Goal: Task Accomplishment & Management: Manage account settings

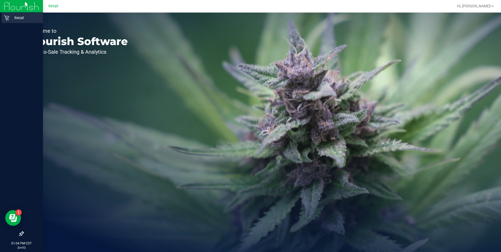
click at [9, 19] on icon at bounding box center [6, 17] width 5 height 5
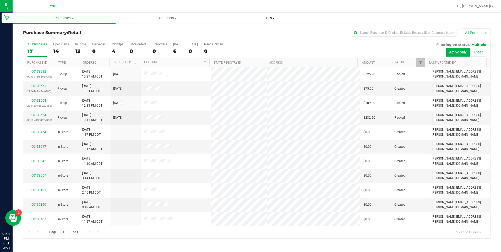
click at [270, 15] on uib-tab-heading "Tills Manage tills" at bounding box center [270, 18] width 102 height 10
click at [253, 30] on li "Manage tills" at bounding box center [270, 32] width 103 height 6
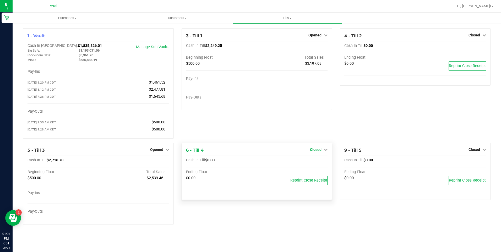
click at [322, 150] on link "Closed" at bounding box center [319, 149] width 18 height 4
click at [309, 162] on link "Open Till" at bounding box center [315, 160] width 14 height 4
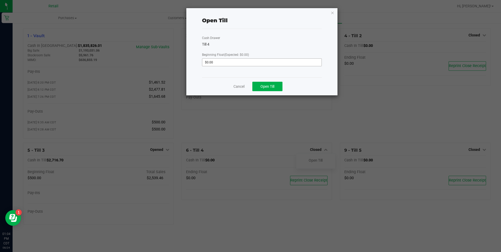
click at [229, 65] on div "Cash Drawer Till 4 Beginning Float (Expected: $0.00) $0.00" at bounding box center [261, 53] width 119 height 48
click at [229, 65] on input "0" at bounding box center [261, 62] width 119 height 7
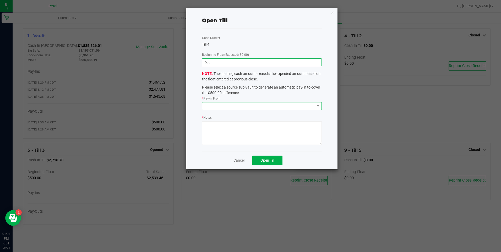
type input "$500.00"
click at [230, 104] on span at bounding box center [258, 105] width 112 height 7
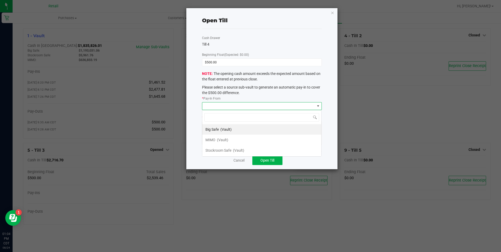
scroll to position [8, 119]
click at [219, 136] on div "MIMO (Vault)" at bounding box center [216, 139] width 23 height 9
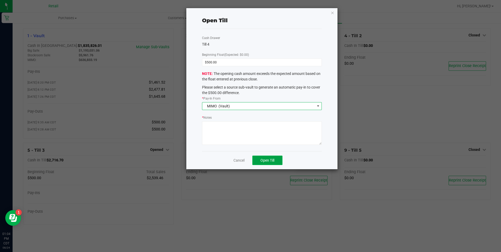
click at [272, 160] on span "Open Till" at bounding box center [267, 160] width 14 height 4
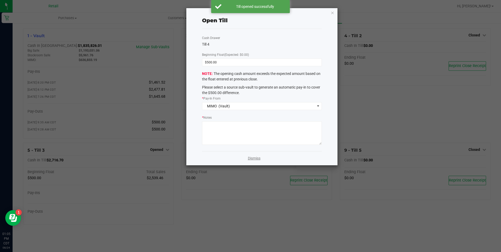
click at [255, 158] on link "Dismiss" at bounding box center [254, 158] width 13 height 5
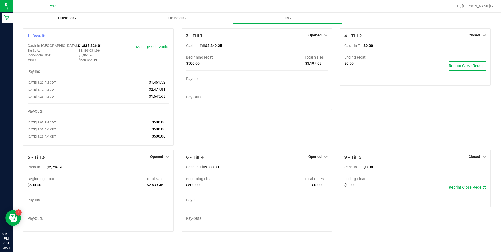
click at [76, 20] on span "Purchases" at bounding box center [68, 18] width 110 height 5
click at [70, 16] on span "Purchases" at bounding box center [68, 18] width 110 height 5
click at [69, 17] on span "Purchases" at bounding box center [68, 18] width 110 height 5
click at [43, 43] on span "All purchases" at bounding box center [31, 44] width 37 height 4
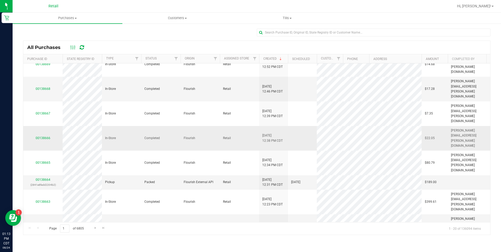
click at [49, 126] on tbody "00138675 In-Store Completed Flourish Retail [DATE] 1:12 PM CDT $39.96 [PERSON_N…" at bounding box center [269, 160] width 492 height 451
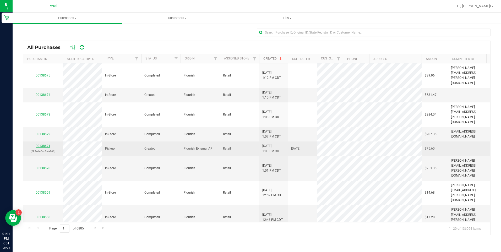
click at [40, 144] on link "00138671" at bounding box center [43, 146] width 15 height 4
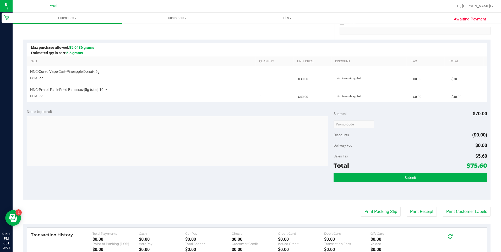
scroll to position [131, 0]
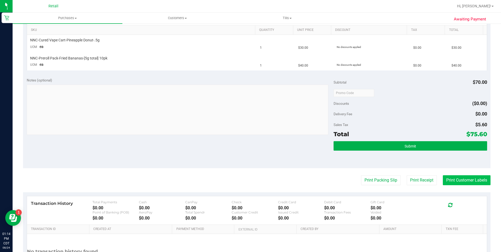
click at [462, 181] on button "Print Customer Labels" at bounding box center [467, 180] width 48 height 10
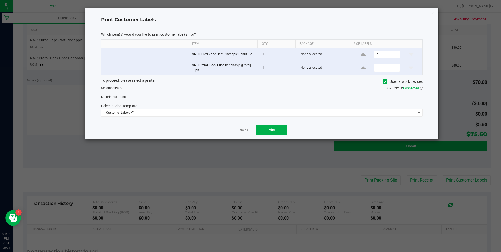
click at [384, 82] on icon at bounding box center [384, 82] width 3 height 0
click at [0, 0] on input "Use network devices" at bounding box center [0, 0] width 0 height 0
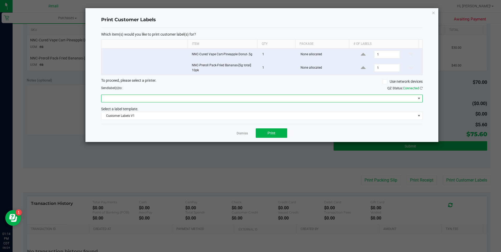
click at [153, 99] on span at bounding box center [258, 98] width 314 height 7
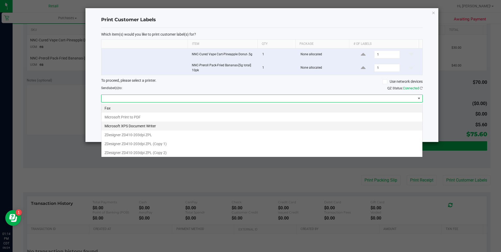
scroll to position [8, 321]
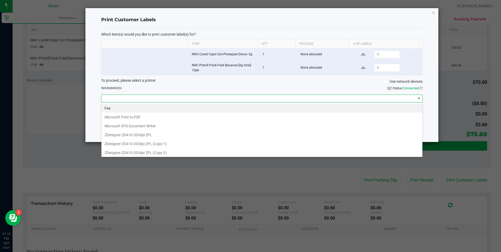
click at [131, 142] on 1\) "ZDesigner ZD410-203dpi ZPL (Copy 1)" at bounding box center [261, 143] width 321 height 9
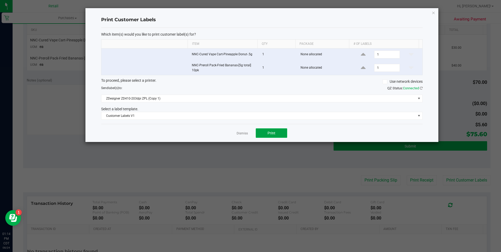
click at [276, 135] on button "Print" at bounding box center [271, 132] width 31 height 9
click at [238, 134] on link "Dismiss" at bounding box center [241, 133] width 11 height 4
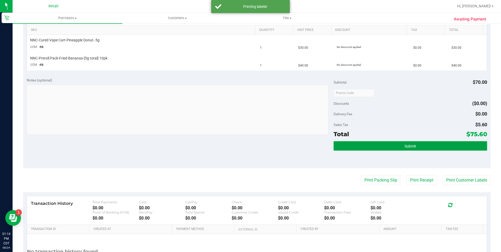
click at [352, 145] on button "Submit" at bounding box center [409, 145] width 153 height 9
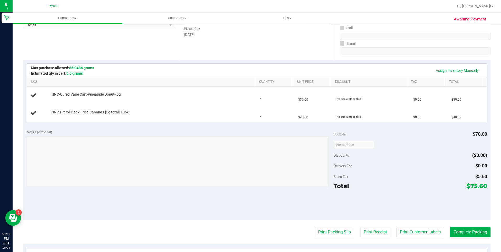
scroll to position [79, 0]
click at [446, 69] on link "Assign Inventory Manually" at bounding box center [457, 71] width 50 height 9
click at [65, 100] on link "Add Package" at bounding box center [60, 99] width 19 height 4
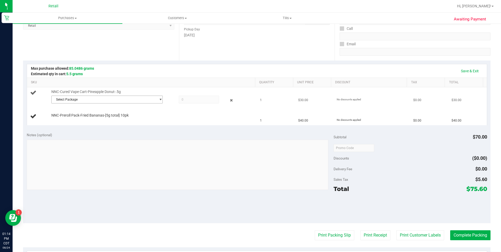
click at [73, 101] on span "Select Package" at bounding box center [104, 99] width 104 height 7
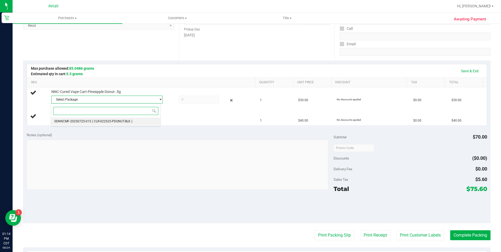
drag, startPoint x: 79, startPoint y: 120, endPoint x: 125, endPoint y: 112, distance: 46.5
click at [79, 120] on span "SDNNCMF-20250725-015" at bounding box center [72, 121] width 37 height 4
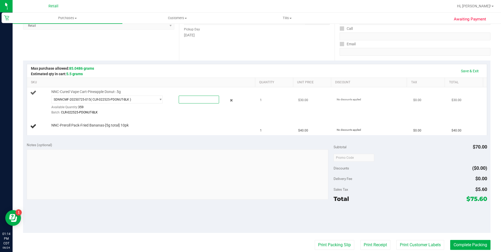
click at [187, 99] on span at bounding box center [199, 100] width 40 height 8
type input "1"
click at [67, 128] on link "Add Package" at bounding box center [60, 129] width 19 height 4
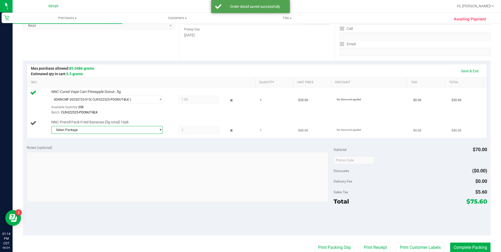
click at [83, 129] on span "Select Package" at bounding box center [104, 129] width 104 height 7
click at [88, 148] on li "SDNNCMF-20250818-033 ( 043025FRDBZ602 )" at bounding box center [105, 151] width 109 height 7
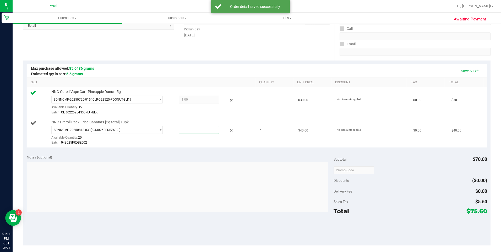
drag, startPoint x: 185, startPoint y: 132, endPoint x: 175, endPoint y: 129, distance: 10.4
click at [185, 132] on span at bounding box center [199, 130] width 40 height 8
type input "1"
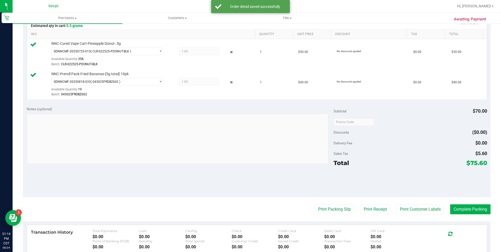
scroll to position [131, 0]
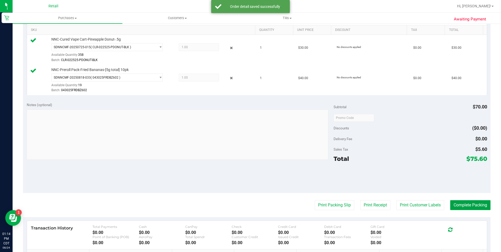
click at [462, 205] on button "Complete Packing" at bounding box center [470, 205] width 40 height 10
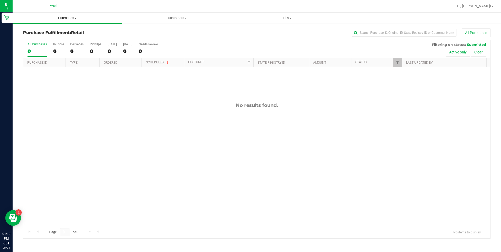
click at [66, 16] on span "Purchases" at bounding box center [68, 18] width 110 height 5
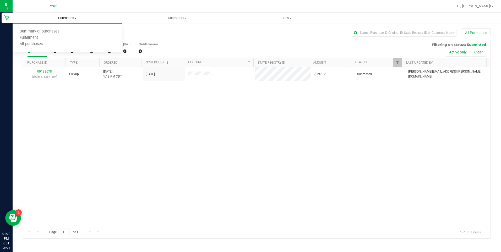
click at [64, 16] on span "Purchases" at bounding box center [68, 18] width 110 height 5
click at [74, 20] on span "Purchases" at bounding box center [68, 18] width 110 height 5
click at [60, 46] on li "All purchases" at bounding box center [68, 44] width 110 height 6
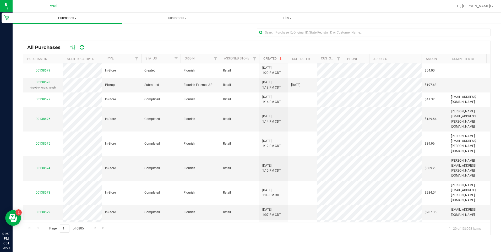
click at [73, 18] on span "Purchases" at bounding box center [68, 18] width 110 height 5
click at [42, 45] on span "All purchases" at bounding box center [31, 44] width 37 height 4
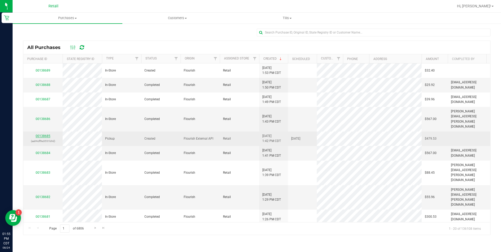
click at [45, 134] on link "00138685" at bounding box center [43, 136] width 15 height 4
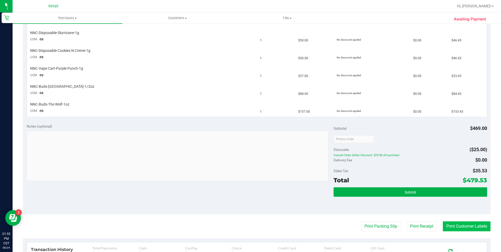
scroll to position [183, 0]
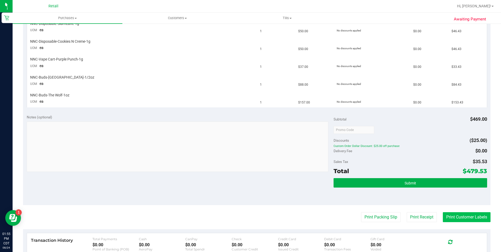
click at [461, 218] on button "Print Customer Labels" at bounding box center [467, 217] width 48 height 10
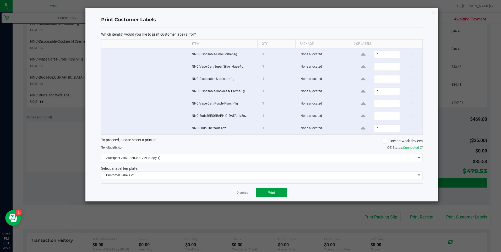
click at [266, 195] on button "Print" at bounding box center [271, 192] width 31 height 9
click at [432, 13] on icon "button" at bounding box center [433, 12] width 4 height 6
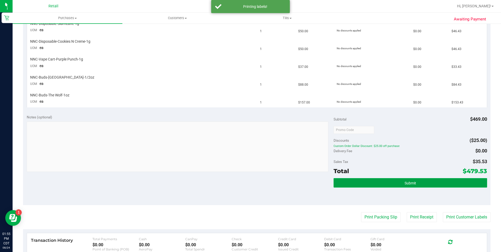
click at [400, 185] on button "Submit" at bounding box center [409, 182] width 153 height 9
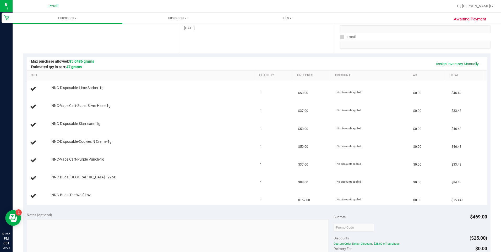
scroll to position [62, 0]
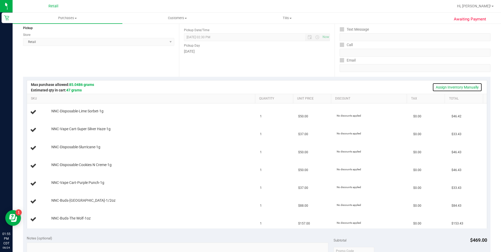
click at [439, 86] on link "Assign Inventory Manually" at bounding box center [457, 87] width 50 height 9
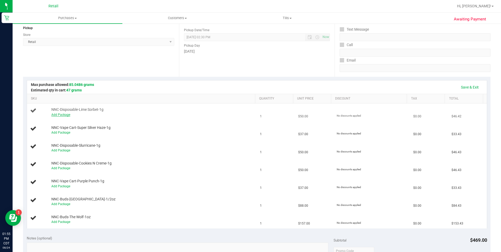
click at [63, 113] on div "Add Package" at bounding box center [151, 114] width 201 height 5
click at [62, 114] on link "Add Package" at bounding box center [60, 115] width 19 height 4
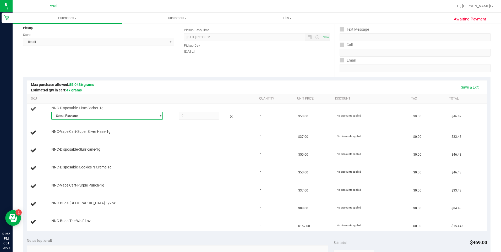
click at [67, 115] on span "Select Package" at bounding box center [104, 115] width 104 height 7
click at [69, 135] on li "SDNNCMF-20250730-004 ( IDist-061025-LSO-BLK )" at bounding box center [105, 137] width 109 height 7
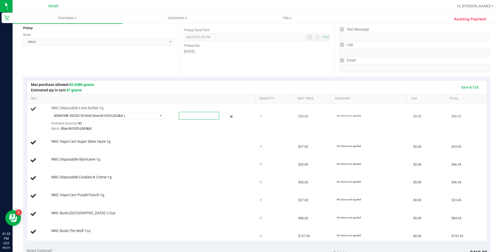
click at [187, 119] on span at bounding box center [199, 116] width 40 height 8
type input "1"
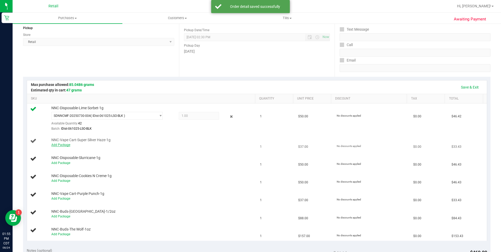
click at [62, 145] on link "Add Package" at bounding box center [60, 145] width 19 height 4
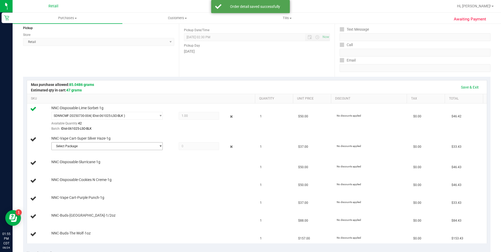
click at [80, 146] on span "Select Package" at bounding box center [104, 145] width 104 height 7
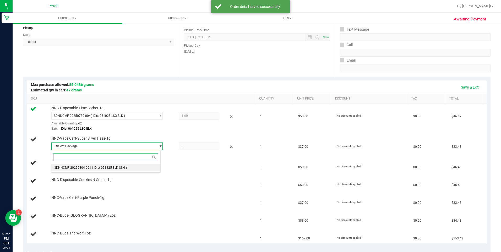
click at [78, 168] on span "SDNNCMF-20250804-001" at bounding box center [72, 168] width 37 height 4
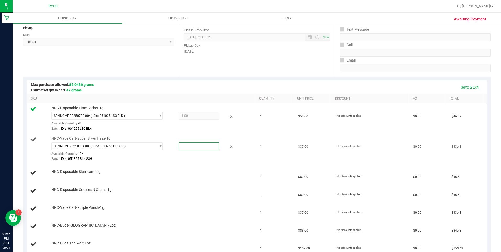
click at [199, 146] on span at bounding box center [199, 146] width 40 height 8
type input "1"
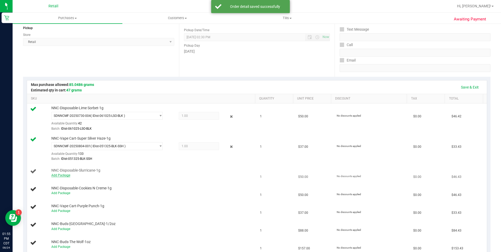
click at [60, 175] on link "Add Package" at bounding box center [60, 175] width 19 height 4
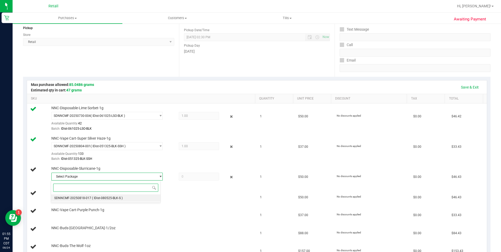
click at [70, 198] on span "SDNNCMF-20250818-017" at bounding box center [72, 198] width 37 height 4
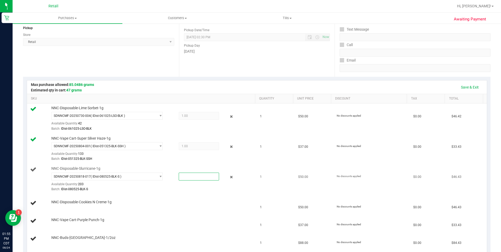
click at [196, 175] on span at bounding box center [199, 177] width 40 height 8
type input "1"
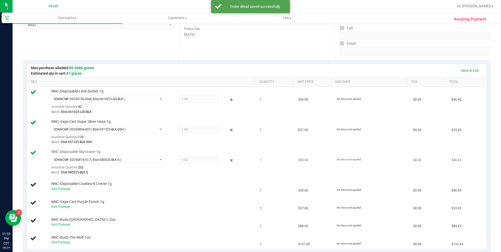
scroll to position [89, 0]
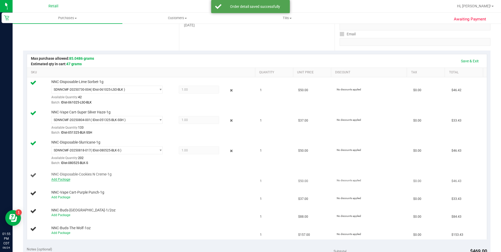
click at [62, 178] on link "Add Package" at bounding box center [60, 180] width 19 height 4
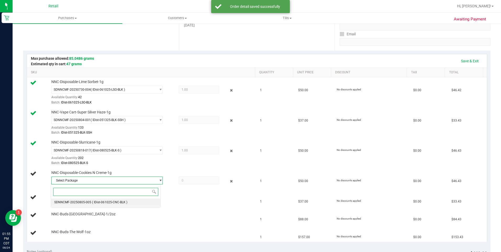
click at [85, 198] on li "SDNNCMF-20250805-005 ( IDist-061025-CNC-BLK )" at bounding box center [105, 201] width 109 height 7
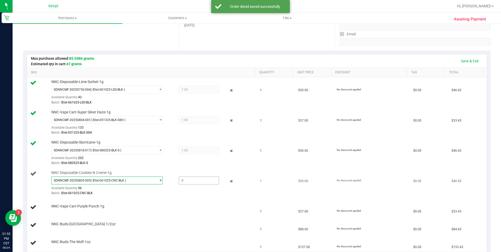
click at [184, 183] on span at bounding box center [199, 180] width 40 height 8
type input "1"
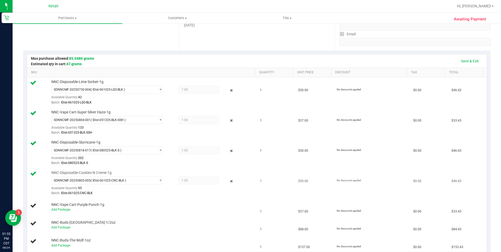
scroll to position [115, 0]
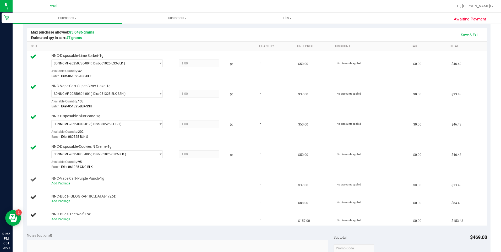
click at [63, 182] on link "Add Package" at bounding box center [60, 183] width 19 height 4
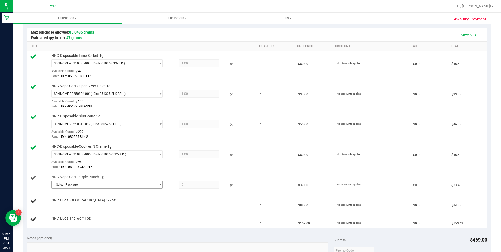
click at [130, 186] on span "Select Package" at bounding box center [104, 184] width 104 height 7
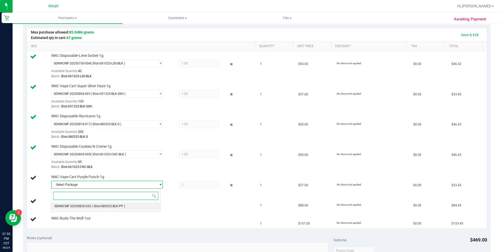
click at [92, 207] on span "( IDist-080525-BLK-PP )" at bounding box center [108, 206] width 33 height 4
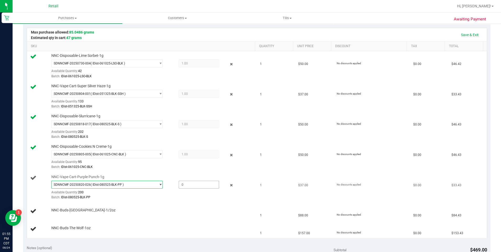
click at [213, 183] on span at bounding box center [199, 185] width 40 height 8
type input "1"
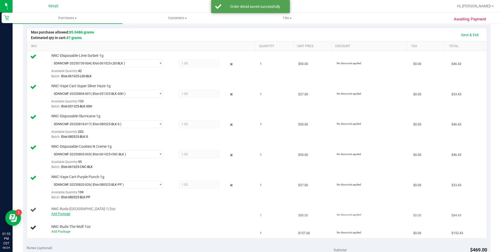
click at [61, 212] on link "Add Package" at bounding box center [60, 214] width 19 height 4
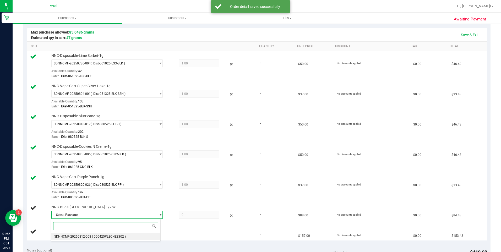
click at [77, 237] on span "SDNNCMF-20250812-008" at bounding box center [72, 237] width 37 height 4
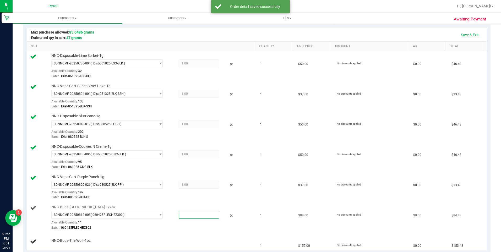
click at [192, 218] on span at bounding box center [199, 215] width 40 height 8
type input "1"
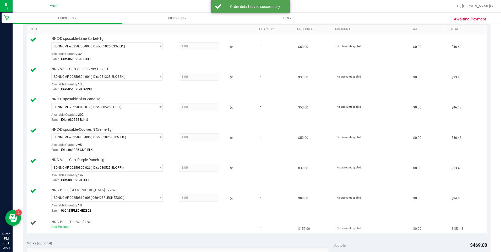
scroll to position [141, 0]
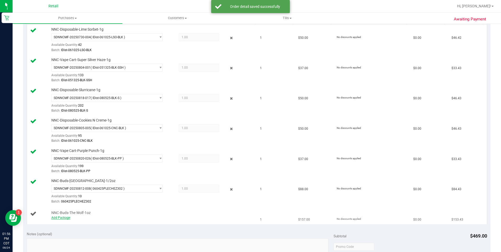
click at [57, 216] on link "Add Package" at bounding box center [60, 218] width 19 height 4
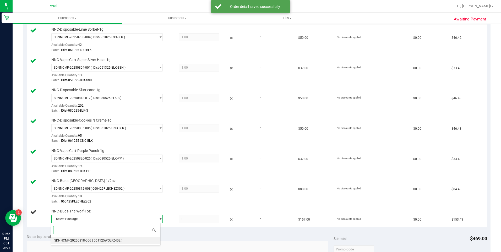
click at [91, 240] on li "SDNNCMF-20250818-006 ( 061125WOLFZ402 )" at bounding box center [105, 240] width 109 height 7
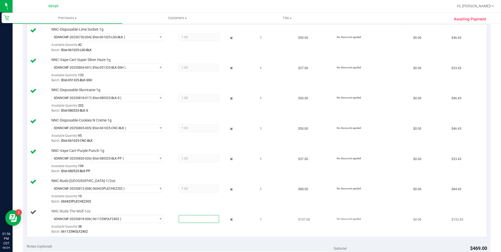
click at [199, 220] on span at bounding box center [199, 219] width 40 height 8
type input "1"
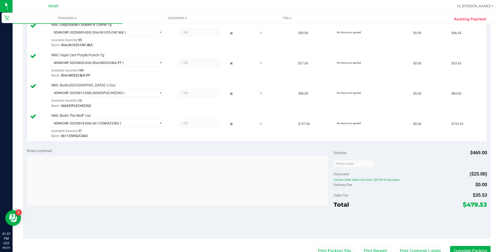
scroll to position [246, 0]
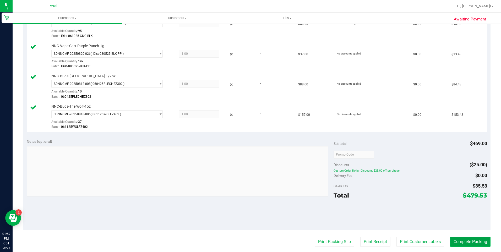
click at [460, 239] on button "Complete Packing" at bounding box center [470, 242] width 40 height 10
